Goal: Obtain resource: Obtain resource

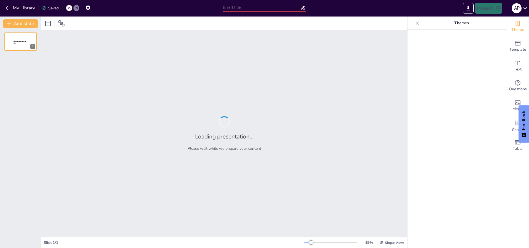
type input "Evaluación de la Secuencia Acránea en [GEOGRAPHIC_DATA] a través de [MEDICAL_DA…"
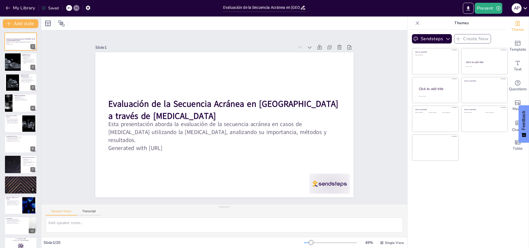
checkbox input "true"
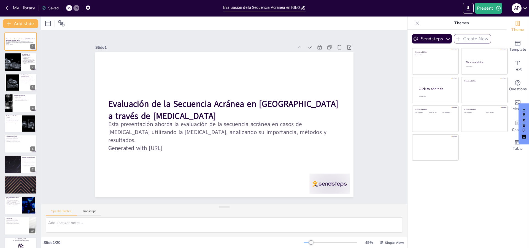
checkbox input "true"
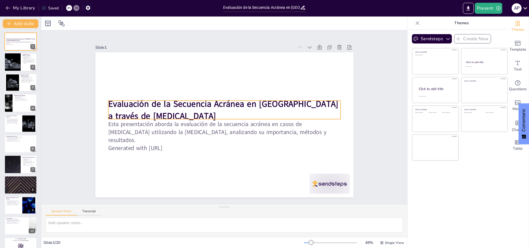
checkbox input "true"
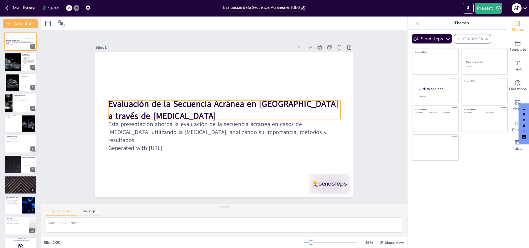
checkbox input "true"
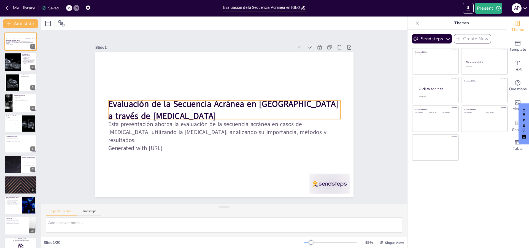
checkbox input "true"
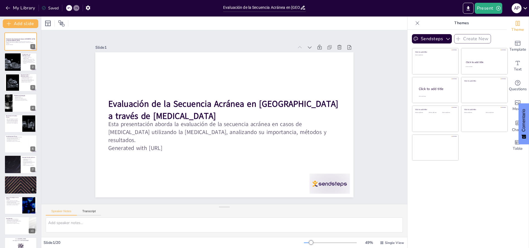
checkbox input "true"
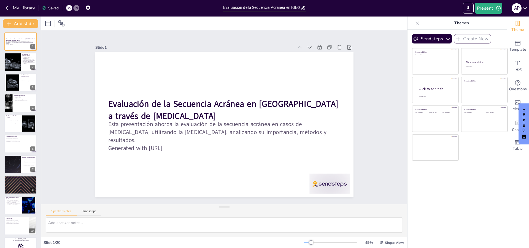
checkbox input "true"
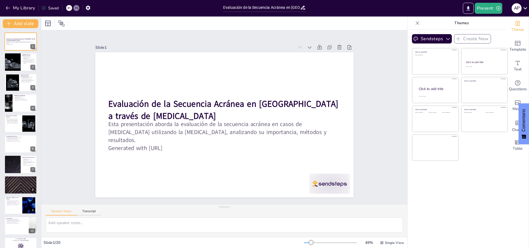
checkbox input "true"
click at [470, 10] on icon "Export to PowerPoint" at bounding box center [468, 9] width 6 height 6
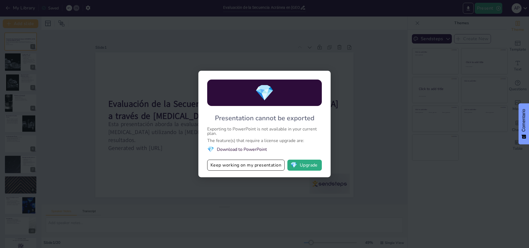
click at [235, 150] on li "💎 Download to PowerPoint" at bounding box center [264, 149] width 115 height 7
click at [314, 167] on button "💎 Upgrade" at bounding box center [304, 165] width 34 height 11
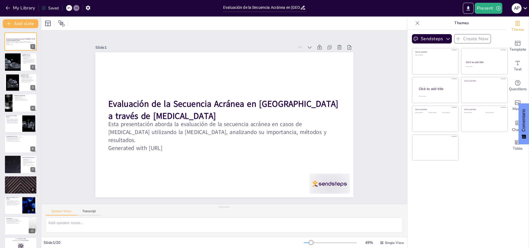
checkbox input "true"
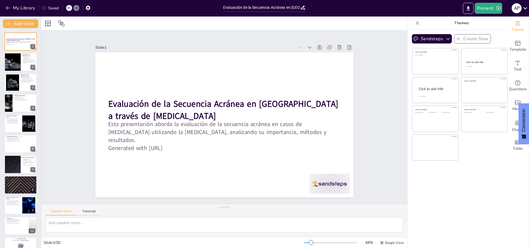
checkbox input "true"
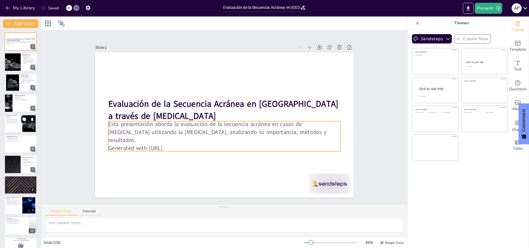
checkbox input "true"
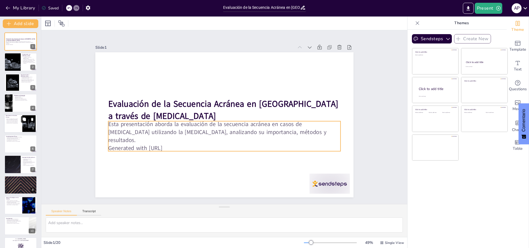
checkbox input "true"
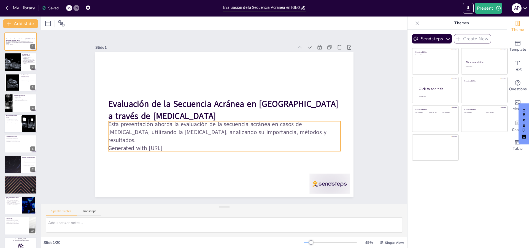
checkbox input "true"
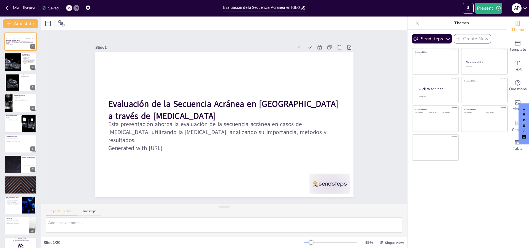
checkbox input "true"
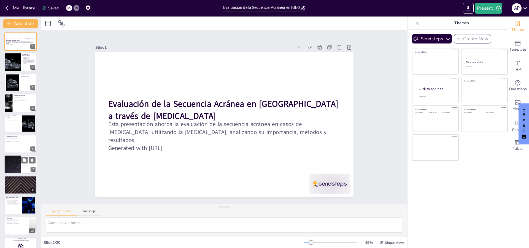
checkbox input "true"
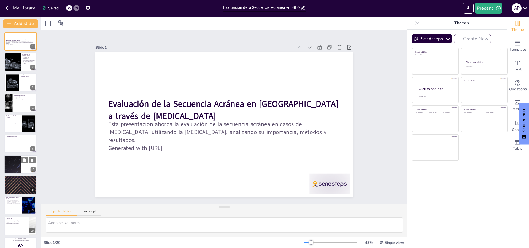
checkbox input "true"
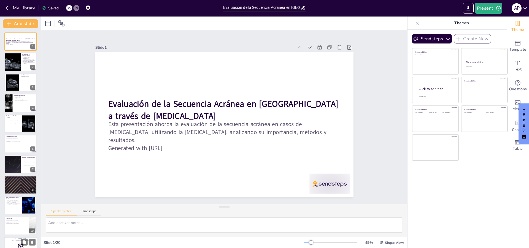
checkbox input "true"
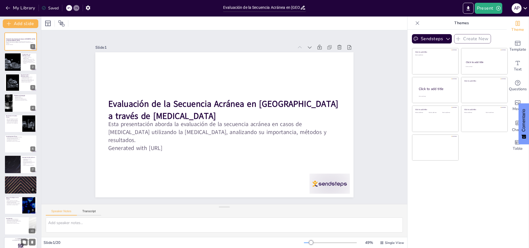
checkbox input "true"
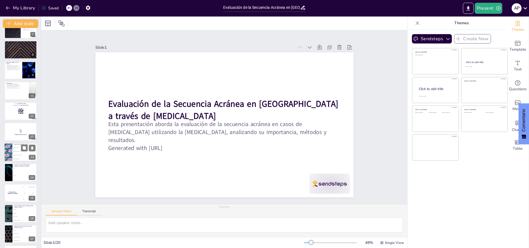
checkbox input "true"
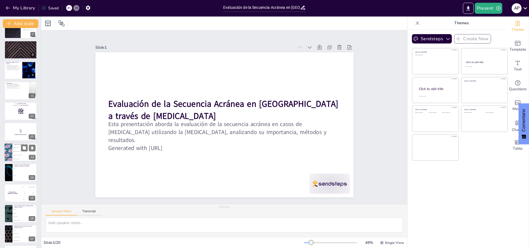
checkbox input "true"
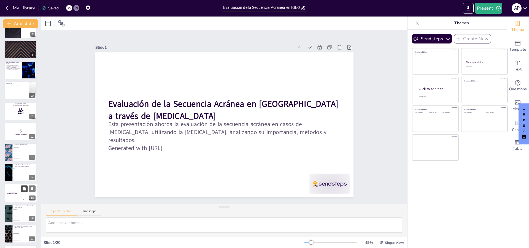
checkbox input "true"
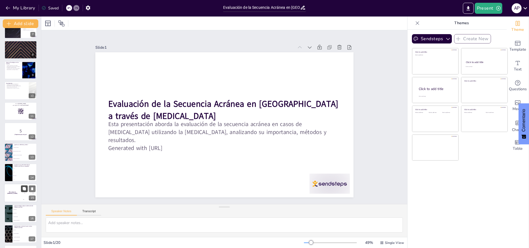
checkbox input "true"
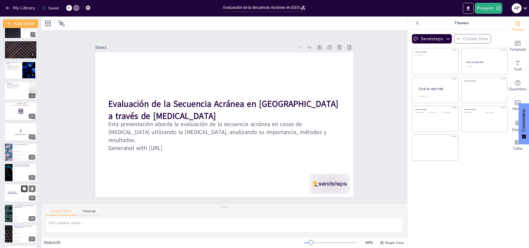
scroll to position [196, 0]
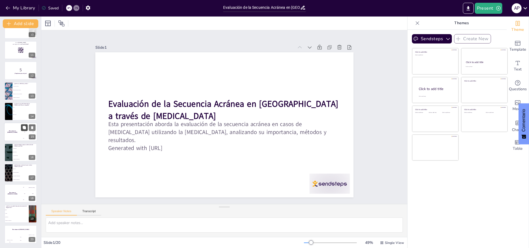
checkbox input "true"
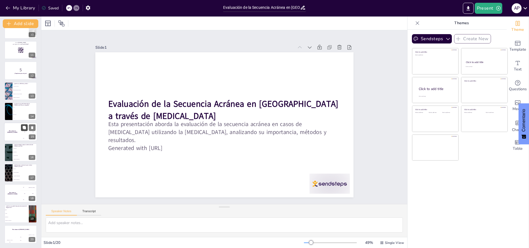
checkbox input "true"
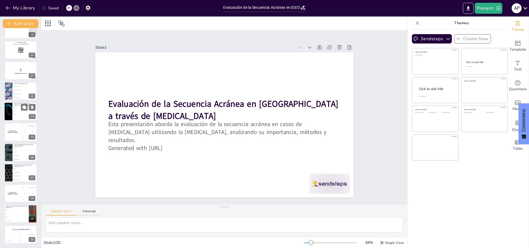
checkbox input "true"
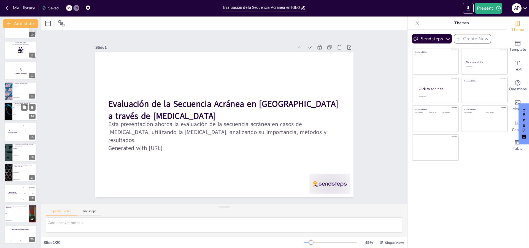
checkbox input "true"
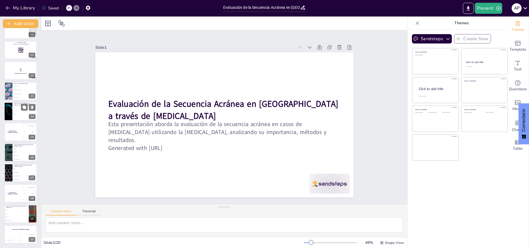
checkbox input "true"
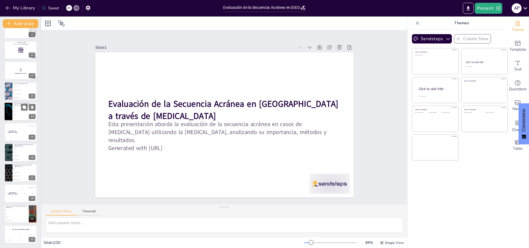
checkbox input "true"
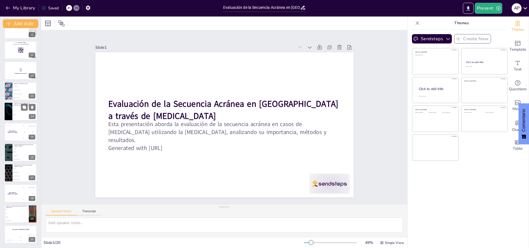
checkbox input "true"
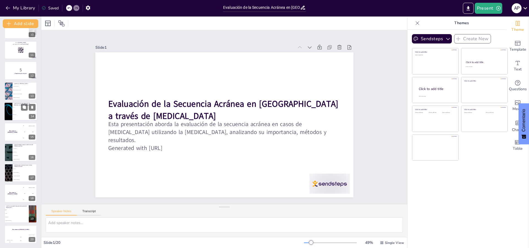
checkbox input "true"
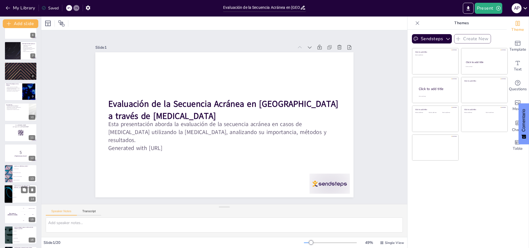
checkbox input "true"
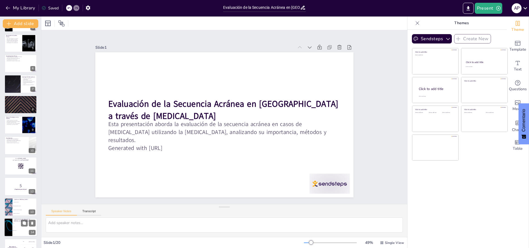
checkbox input "true"
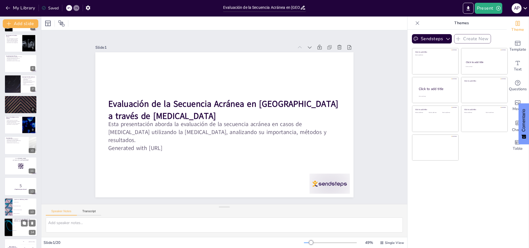
scroll to position [4, 0]
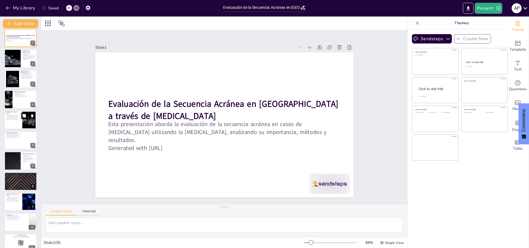
checkbox input "true"
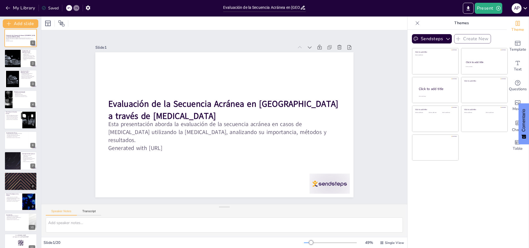
checkbox input "true"
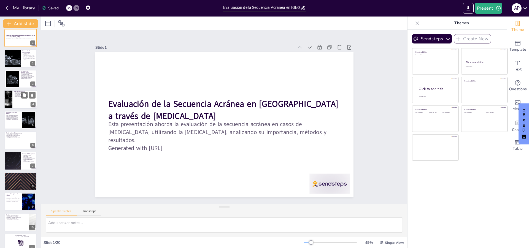
checkbox input "true"
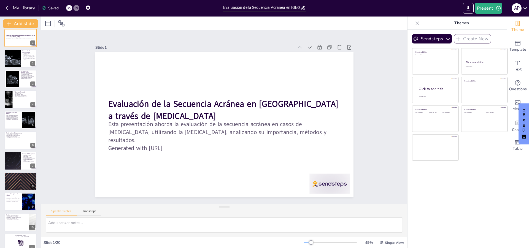
checkbox input "true"
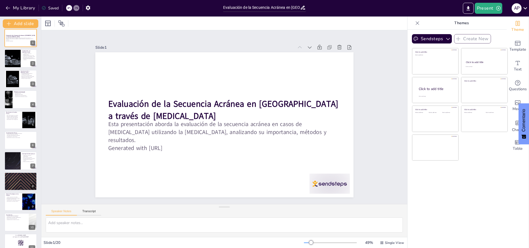
checkbox input "true"
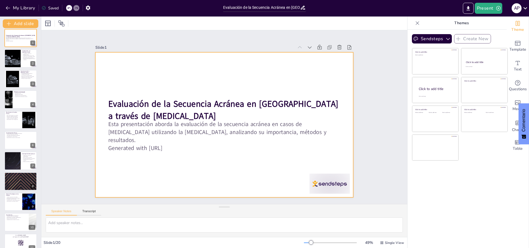
checkbox input "true"
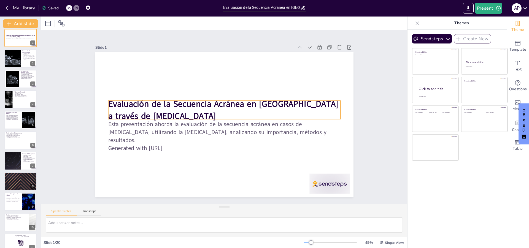
checkbox input "true"
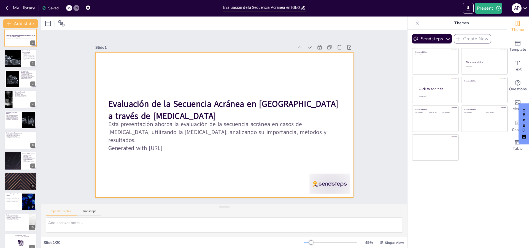
checkbox input "true"
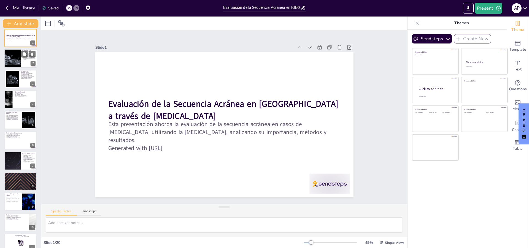
checkbox input "true"
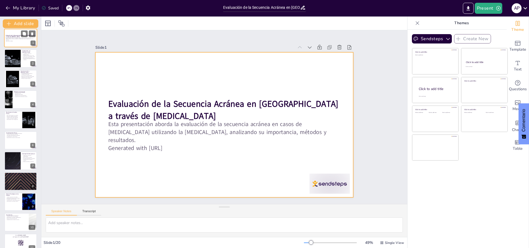
click at [14, 42] on div at bounding box center [20, 38] width 33 height 19
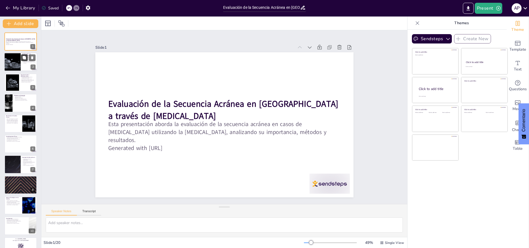
click at [23, 60] on button at bounding box center [24, 58] width 7 height 7
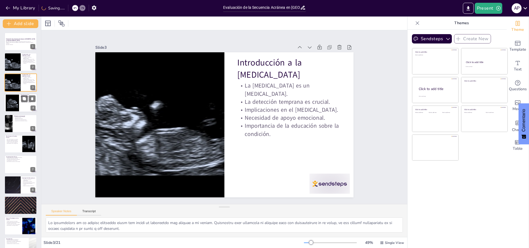
click at [15, 102] on div at bounding box center [12, 103] width 22 height 17
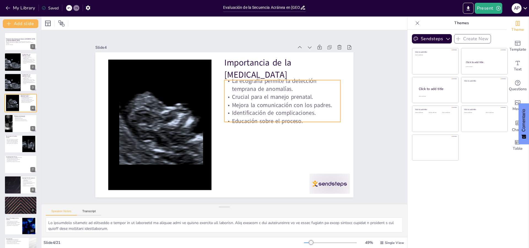
click at [262, 101] on p "Mejora la comunicación con los padres." at bounding box center [283, 111] width 116 height 20
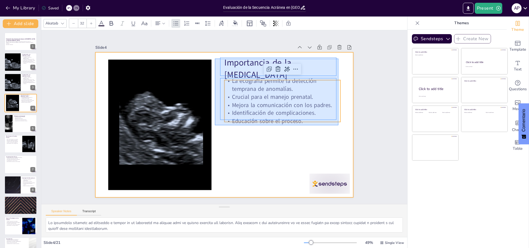
drag, startPoint x: 215, startPoint y: 59, endPoint x: 338, endPoint y: 125, distance: 140.3
click at [338, 125] on div at bounding box center [224, 124] width 258 height 145
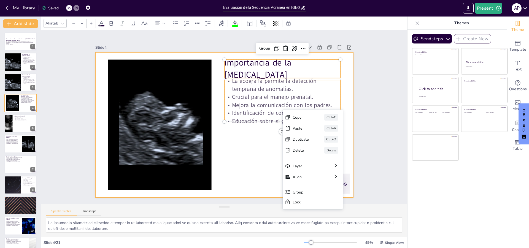
click at [254, 148] on div at bounding box center [224, 124] width 272 height 171
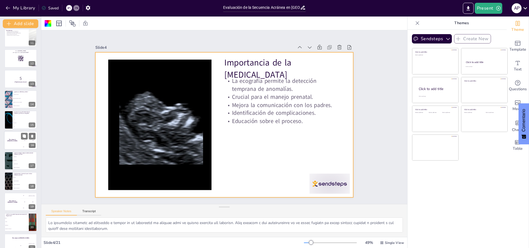
scroll to position [217, 0]
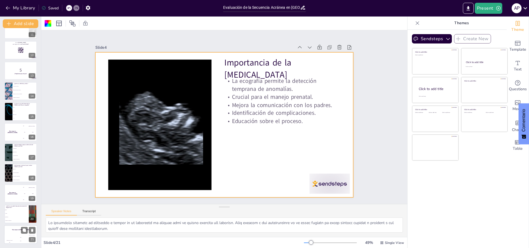
click at [17, 237] on div "Jaap" at bounding box center [20, 237] width 11 height 1
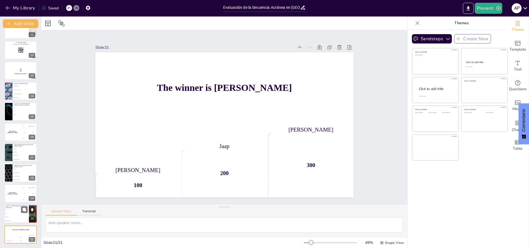
click at [13, 210] on span "Estrés" at bounding box center [17, 210] width 24 height 1
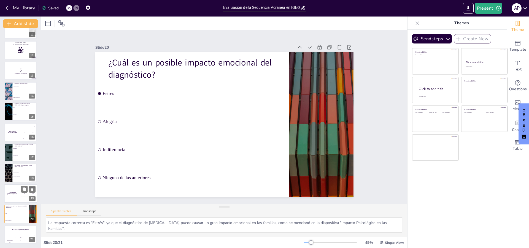
click at [15, 190] on div "The winner is [PERSON_NAME]" at bounding box center [12, 193] width 17 height 19
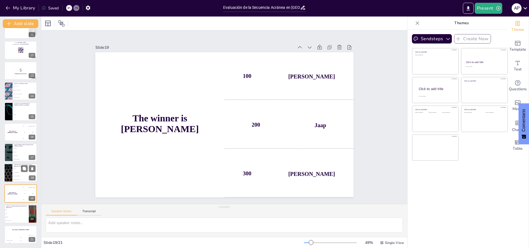
click at [17, 171] on li "Resonancia magnética" at bounding box center [24, 173] width 25 height 4
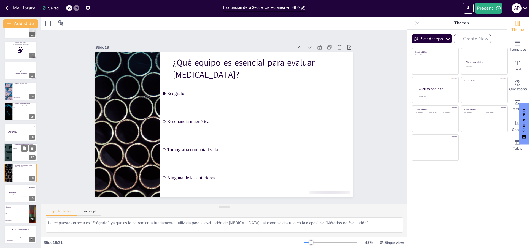
click at [14, 152] on span "Ecografía 3D" at bounding box center [25, 152] width 24 height 1
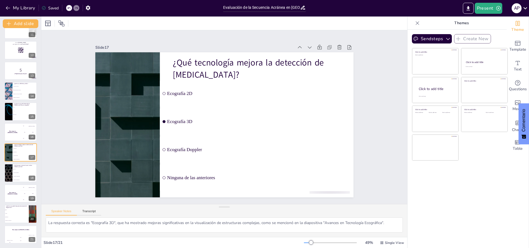
click at [13, 127] on div "The winner is [PERSON_NAME]" at bounding box center [12, 132] width 16 height 18
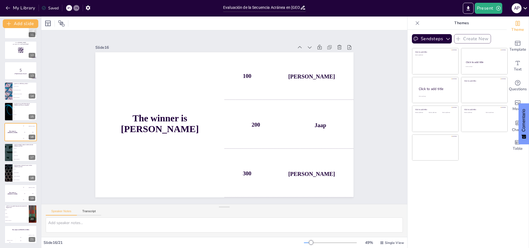
scroll to position [211, 0]
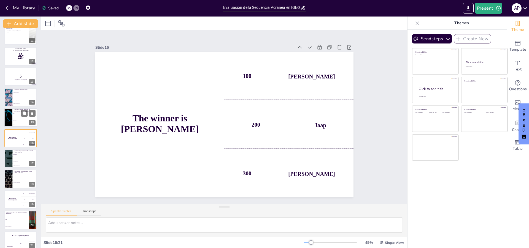
click at [9, 110] on div at bounding box center [8, 118] width 33 height 19
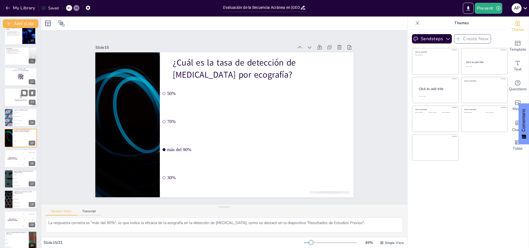
click at [13, 94] on p "5" at bounding box center [21, 96] width 30 height 6
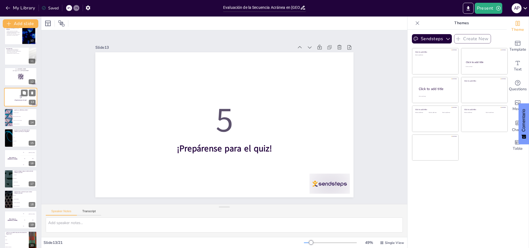
scroll to position [149, 0]
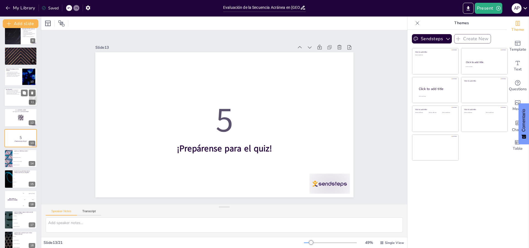
click at [12, 90] on p "Evaluación vital para el diagnóstico." at bounding box center [16, 90] width 21 height 1
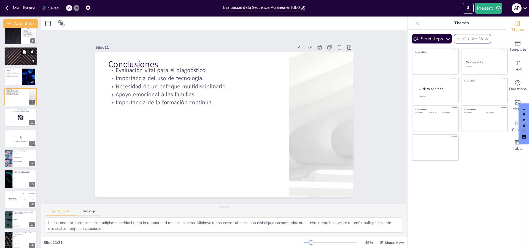
scroll to position [108, 0]
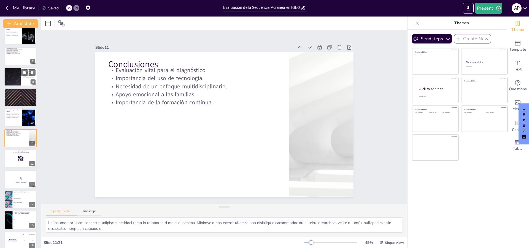
click at [12, 75] on div at bounding box center [12, 77] width 33 height 19
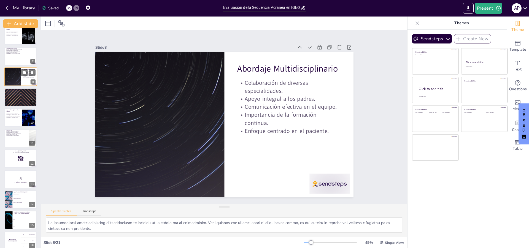
scroll to position [47, 0]
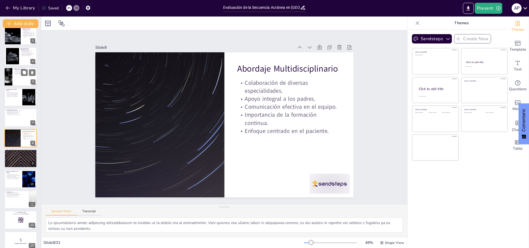
click at [14, 76] on div at bounding box center [20, 77] width 33 height 19
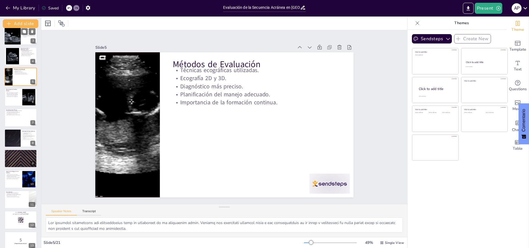
scroll to position [0, 0]
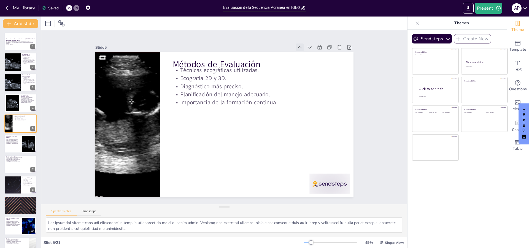
click at [321, 91] on icon at bounding box center [324, 94] width 7 height 7
click at [297, 45] on icon at bounding box center [300, 48] width 6 height 6
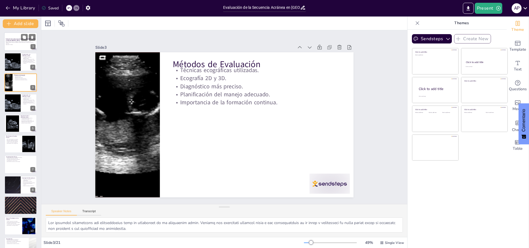
click at [13, 40] on strong "Evaluación de la Secuencia Acránea en [GEOGRAPHIC_DATA] a través de [MEDICAL_DA…" at bounding box center [20, 39] width 29 height 3
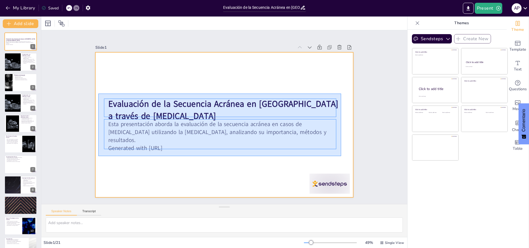
drag, startPoint x: 102, startPoint y: 100, endPoint x: 341, endPoint y: 156, distance: 246.0
click at [341, 156] on div at bounding box center [222, 125] width 283 height 196
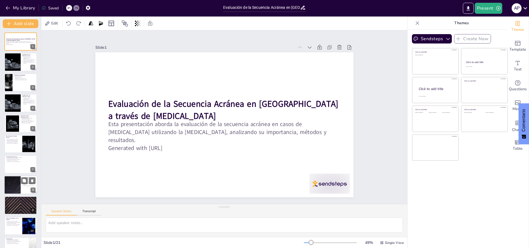
click at [16, 185] on div at bounding box center [12, 185] width 33 height 19
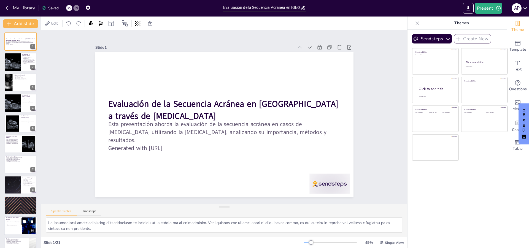
scroll to position [47, 0]
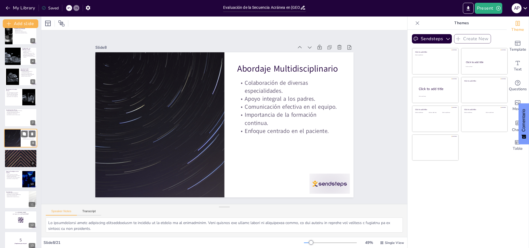
click at [19, 147] on div "Abordaje Multidisciplinario Colaboración de diversas especialidades. Apoyo inte…" at bounding box center [20, 138] width 33 height 19
click at [469, 6] on icon "Export to PowerPoint" at bounding box center [468, 9] width 6 height 6
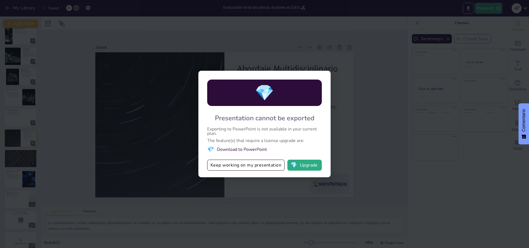
click at [224, 149] on li "💎 Download to PowerPoint" at bounding box center [264, 149] width 115 height 7
click at [233, 167] on button "Keep working on my presentation" at bounding box center [245, 165] width 77 height 11
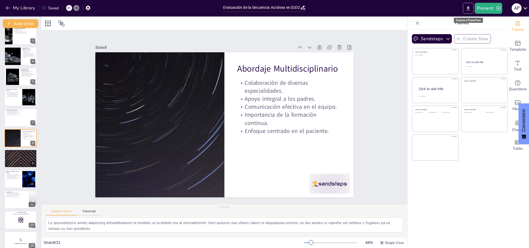
click at [470, 10] on icon "Export to PowerPoint" at bounding box center [468, 9] width 6 height 6
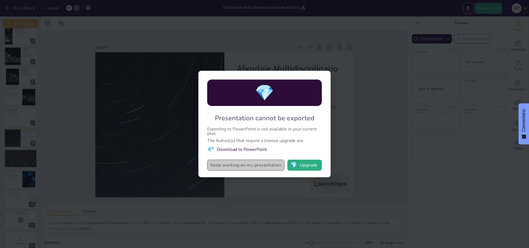
click at [252, 165] on button "Keep working on my presentation" at bounding box center [245, 165] width 77 height 11
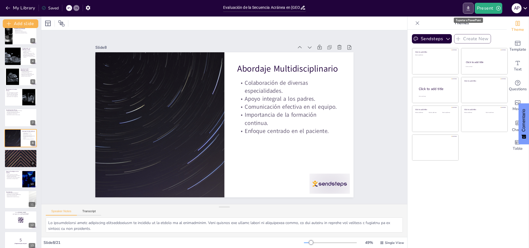
click at [471, 8] on icon "Export to PowerPoint" at bounding box center [468, 9] width 6 height 6
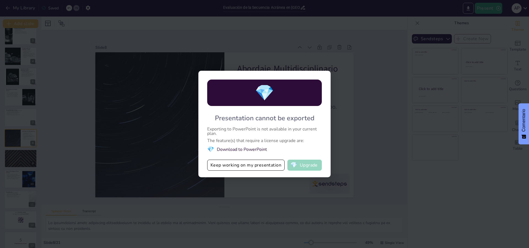
click at [311, 168] on button "💎 Upgrade" at bounding box center [304, 165] width 34 height 11
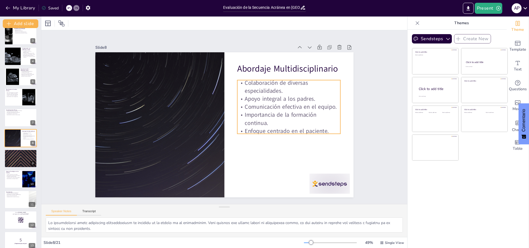
click at [258, 100] on p "Apoyo integral a los padres." at bounding box center [291, 112] width 103 height 29
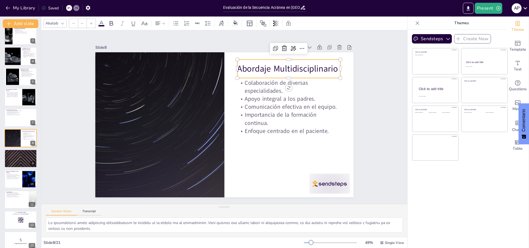
click at [244, 67] on p "Abordaje Multidisciplinario" at bounding box center [294, 75] width 104 height 23
click at [305, 53] on icon at bounding box center [308, 56] width 7 height 7
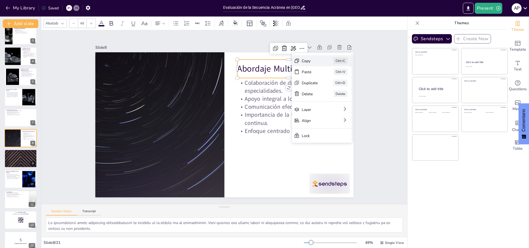
click at [344, 127] on div "Copy" at bounding box center [352, 132] width 17 height 10
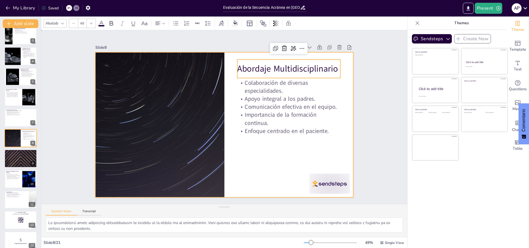
click at [281, 159] on div at bounding box center [220, 123] width 294 height 269
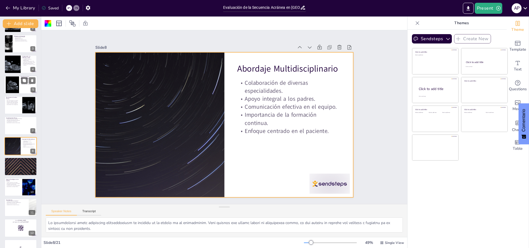
scroll to position [0, 0]
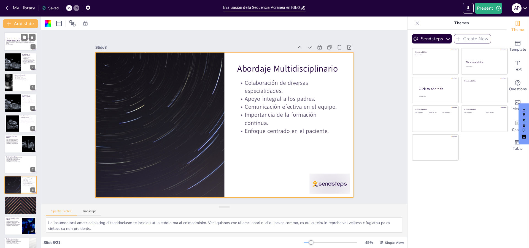
click at [26, 43] on p "Esta presentación aborda la evaluación de la secuencia acránea en casos de [MED…" at bounding box center [21, 42] width 30 height 3
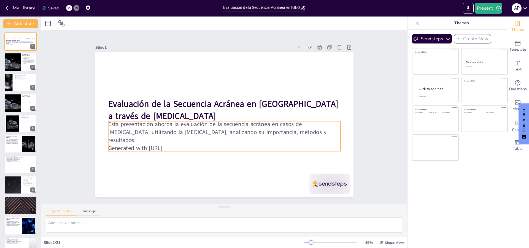
click at [176, 144] on p "Generated with [URL]" at bounding box center [224, 148] width 232 height 8
click at [177, 143] on p "Generated with [URL]" at bounding box center [199, 135] width 143 height 193
click at [228, 128] on icon at bounding box center [223, 132] width 9 height 9
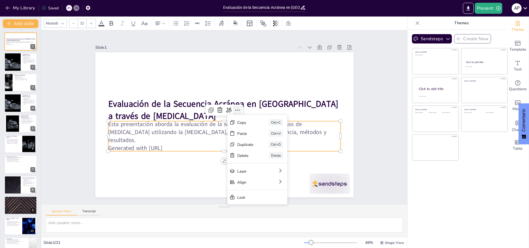
click at [235, 109] on icon at bounding box center [238, 111] width 7 height 7
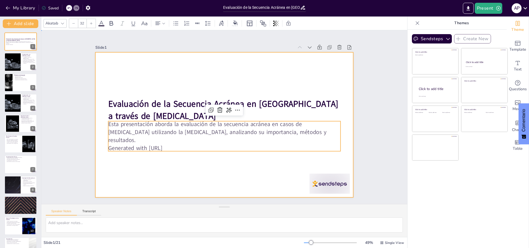
click at [163, 173] on div at bounding box center [220, 123] width 294 height 269
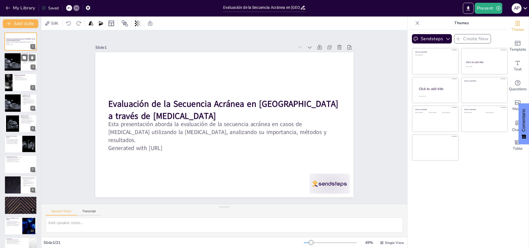
click at [22, 62] on div "La [MEDICAL_DATA] es un [MEDICAL_DATA]. La detección temprana es crucial. Impli…" at bounding box center [28, 59] width 13 height 7
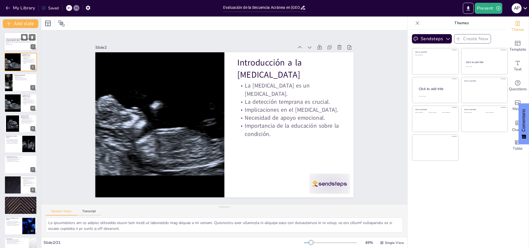
click at [20, 45] on div "Esta presentación aborda la evaluación de la secuencia acránea en casos de [MED…" at bounding box center [21, 43] width 30 height 4
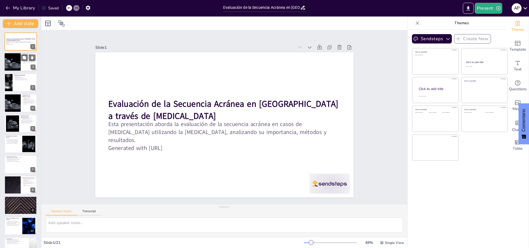
click at [21, 63] on div at bounding box center [20, 62] width 33 height 19
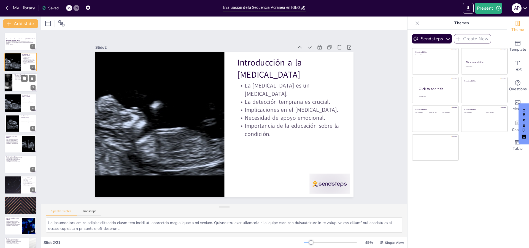
click at [21, 82] on div at bounding box center [20, 82] width 33 height 19
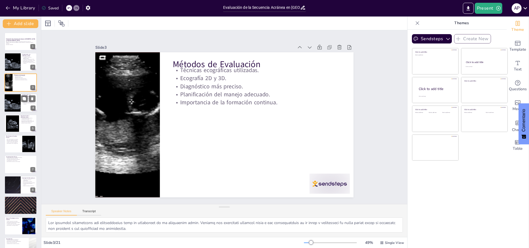
click at [21, 104] on div at bounding box center [20, 103] width 33 height 19
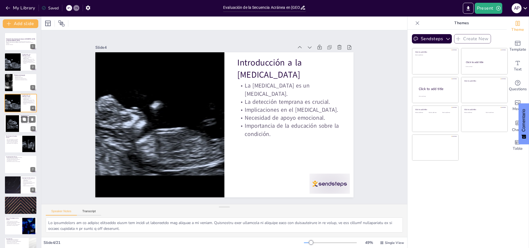
click at [16, 124] on div at bounding box center [12, 123] width 22 height 17
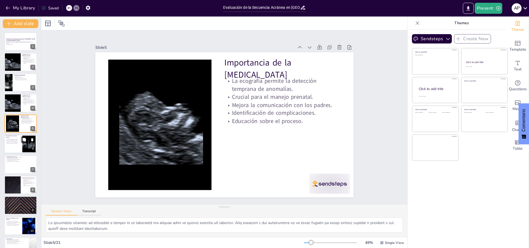
click at [13, 141] on p "Importancia del manejo adecuado." at bounding box center [13, 141] width 15 height 1
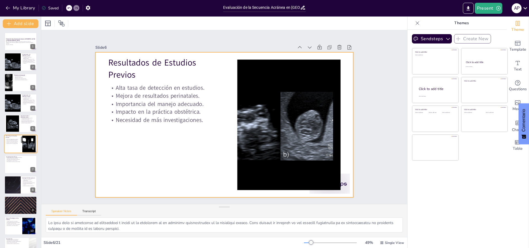
scroll to position [6, 0]
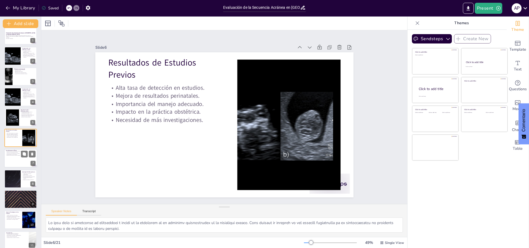
click at [15, 158] on div at bounding box center [20, 158] width 33 height 19
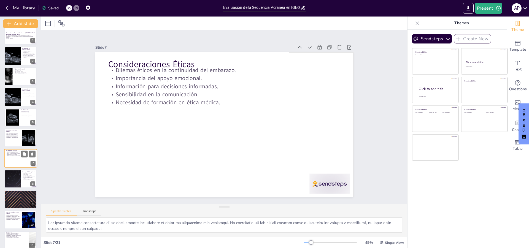
scroll to position [26, 0]
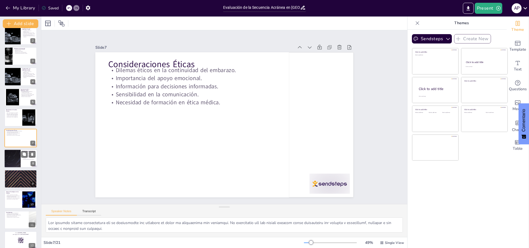
click at [17, 161] on div at bounding box center [12, 158] width 33 height 19
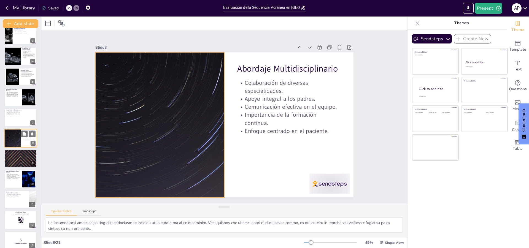
click at [18, 139] on div at bounding box center [12, 138] width 33 height 19
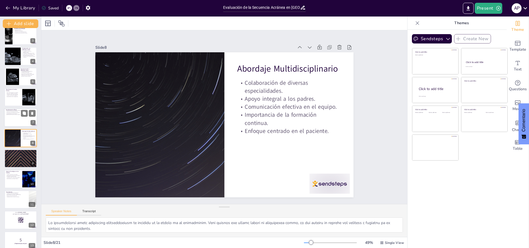
click at [15, 114] on p "Sensibilidad en la comunicación." at bounding box center [16, 113] width 21 height 1
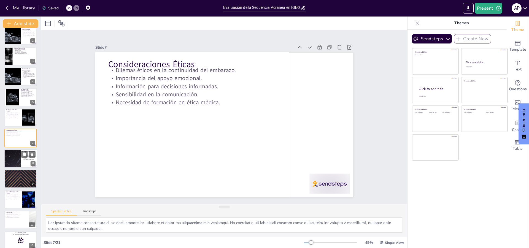
click at [22, 161] on div at bounding box center [20, 158] width 33 height 19
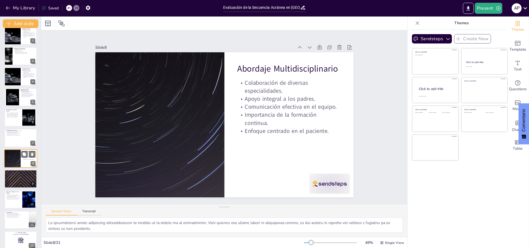
scroll to position [47, 0]
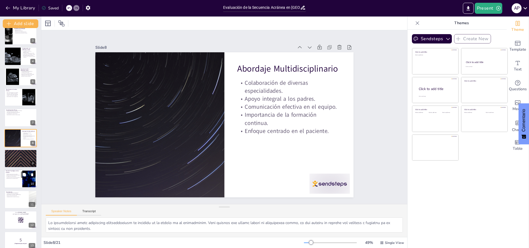
click at [13, 181] on div at bounding box center [20, 179] width 33 height 19
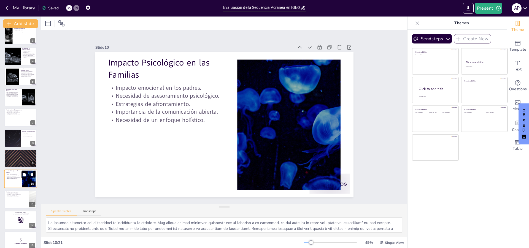
scroll to position [88, 0]
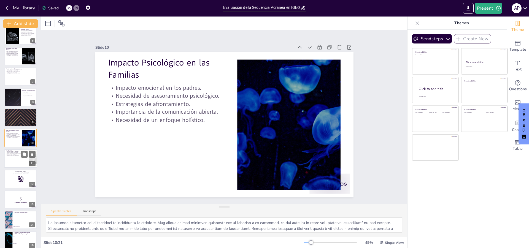
click at [15, 158] on div at bounding box center [20, 158] width 33 height 19
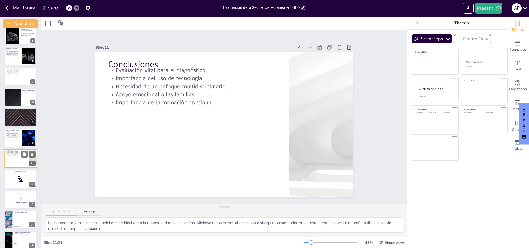
scroll to position [108, 0]
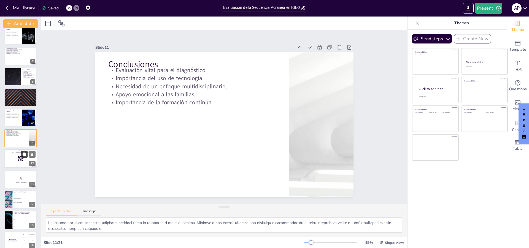
click at [21, 155] on button at bounding box center [24, 154] width 7 height 7
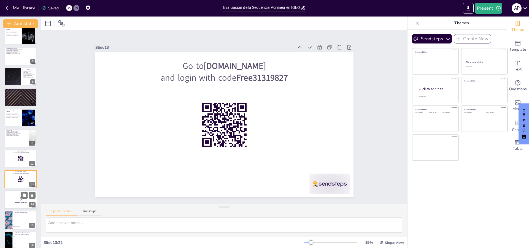
scroll to position [149, 0]
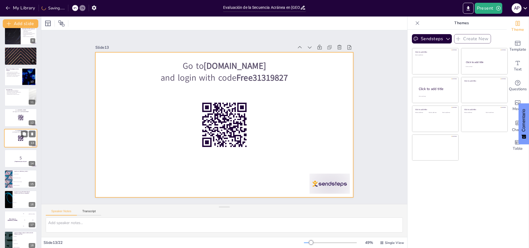
click at [12, 139] on div at bounding box center [20, 138] width 33 height 19
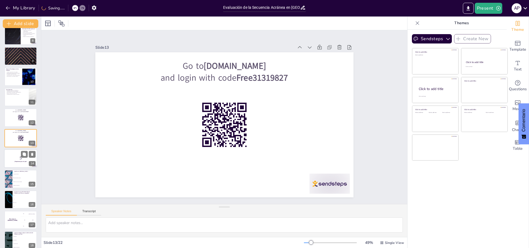
click at [20, 163] on div at bounding box center [20, 158] width 33 height 19
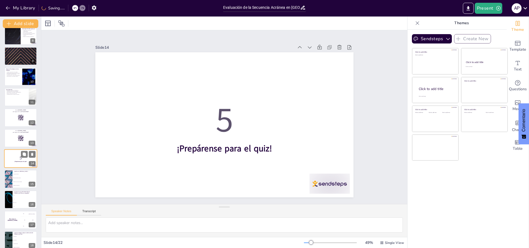
scroll to position [170, 0]
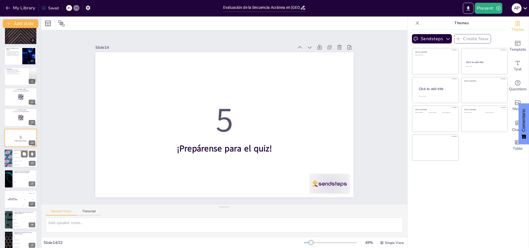
click at [20, 162] on li "[MEDICAL_DATA] de la columna" at bounding box center [24, 162] width 25 height 4
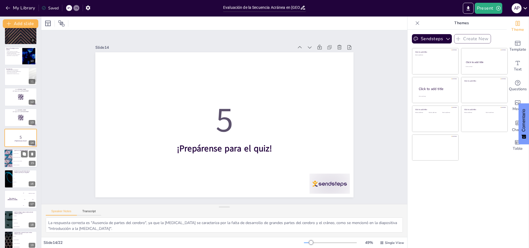
scroll to position [190, 0]
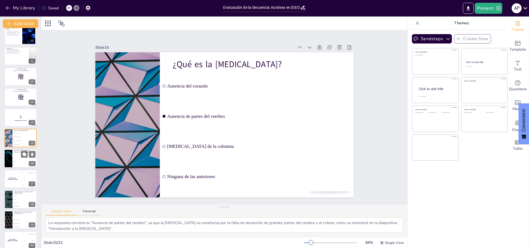
click at [18, 156] on li "50%" at bounding box center [24, 155] width 25 height 4
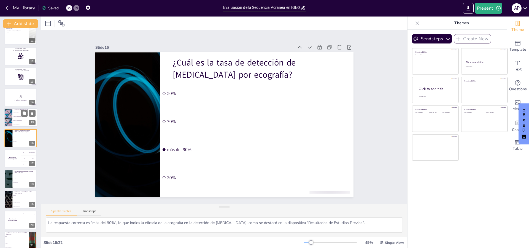
click at [20, 120] on li "[MEDICAL_DATA] de la columna" at bounding box center [24, 121] width 25 height 4
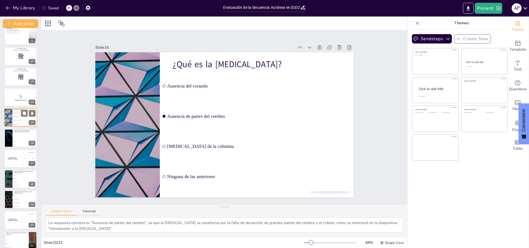
scroll to position [190, 0]
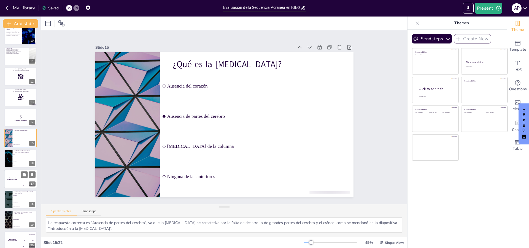
click at [17, 158] on span "70%" at bounding box center [25, 158] width 23 height 1
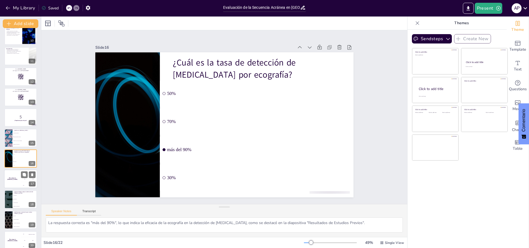
scroll to position [211, 0]
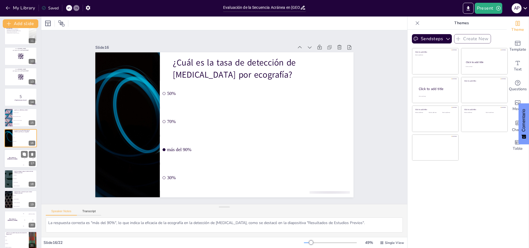
click at [15, 158] on h4 "The winner is [PERSON_NAME]" at bounding box center [12, 158] width 17 height 3
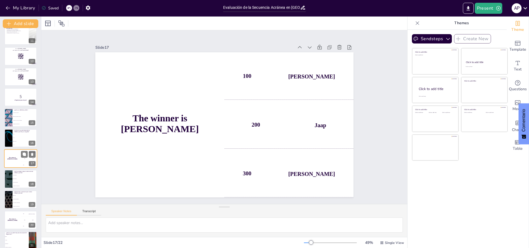
scroll to position [231, 0]
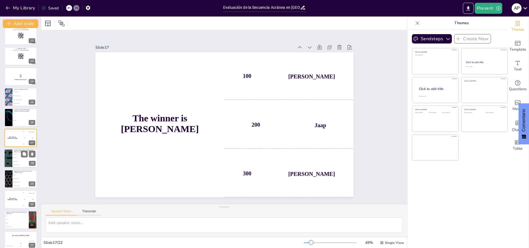
click at [14, 159] on li "Ecografía 3D" at bounding box center [24, 159] width 25 height 4
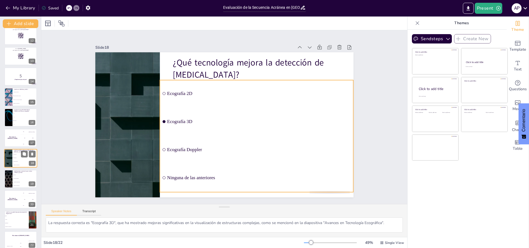
scroll to position [237, 0]
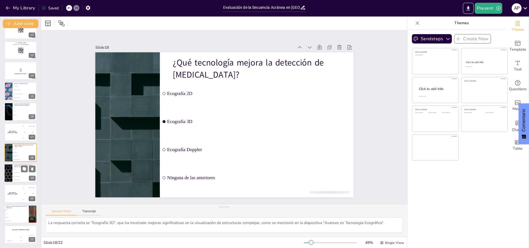
click at [17, 172] on li "Resonancia magnética" at bounding box center [24, 173] width 25 height 4
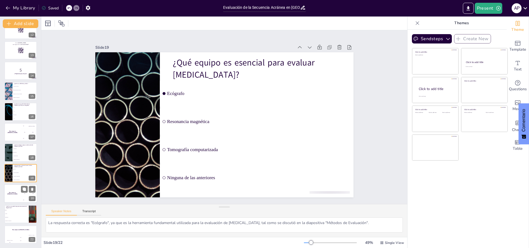
click at [16, 195] on div "The winner is [PERSON_NAME]" at bounding box center [12, 193] width 17 height 19
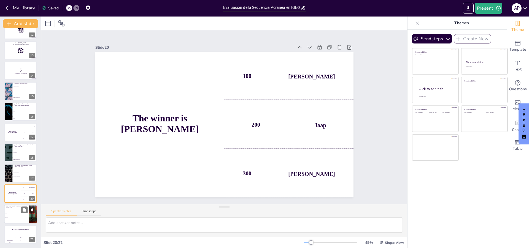
click at [7, 214] on li "Alegría" at bounding box center [16, 214] width 25 height 4
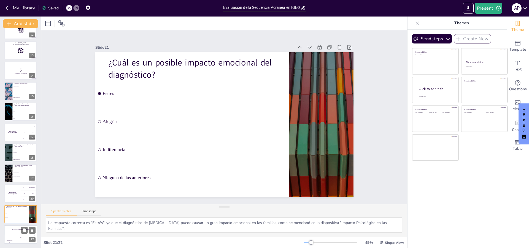
click at [18, 232] on div "The winner is [PERSON_NAME]" at bounding box center [20, 229] width 33 height 9
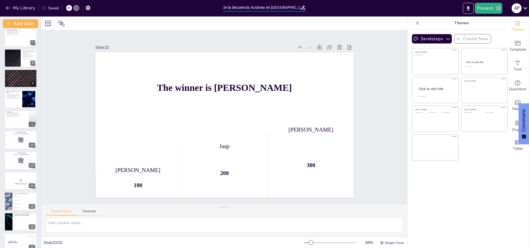
scroll to position [0, 69]
drag, startPoint x: 223, startPoint y: 8, endPoint x: 300, endPoint y: 5, distance: 77.2
click at [300, 5] on div "Evaluación de la Secuencia Acránea en [GEOGRAPHIC_DATA] a través de [MEDICAL_DA…" at bounding box center [264, 8] width 83 height 8
